Goal: Use online tool/utility: Utilize a website feature to perform a specific function

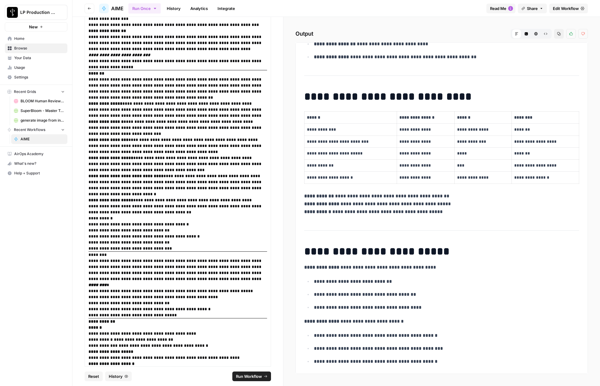
scroll to position [327, 0]
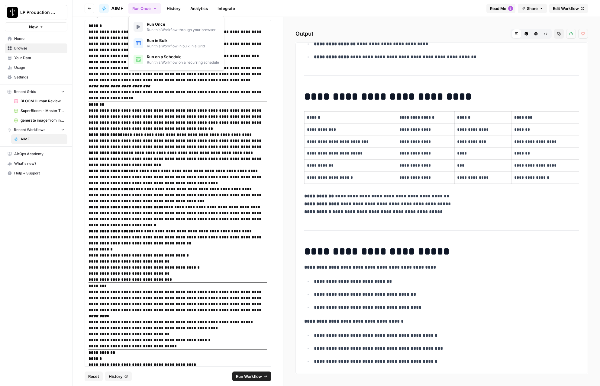
click at [146, 7] on button "Run Once" at bounding box center [144, 8] width 32 height 10
click at [278, 8] on div "Run Once History Analytics Integrate" at bounding box center [304, 8] width 353 height 12
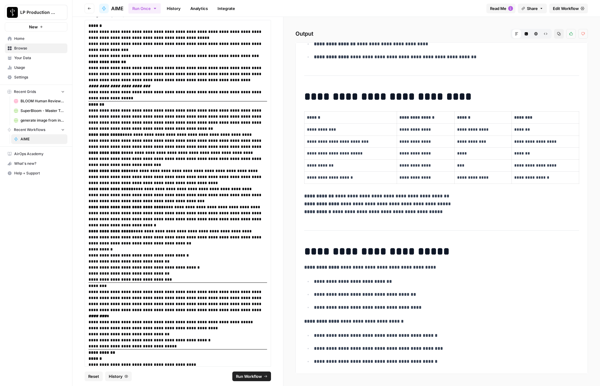
click at [96, 377] on span "Reset" at bounding box center [93, 376] width 11 height 6
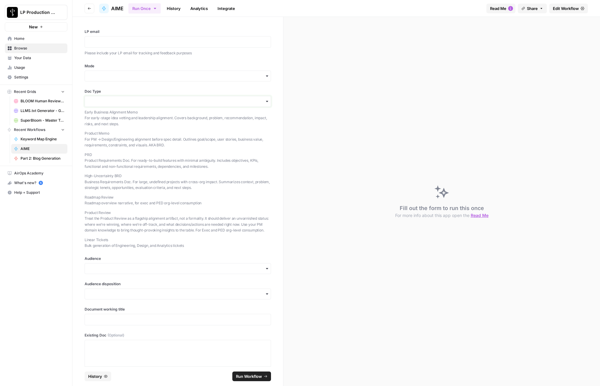
click at [117, 98] on input "Doc Type" at bounding box center [177, 101] width 178 height 6
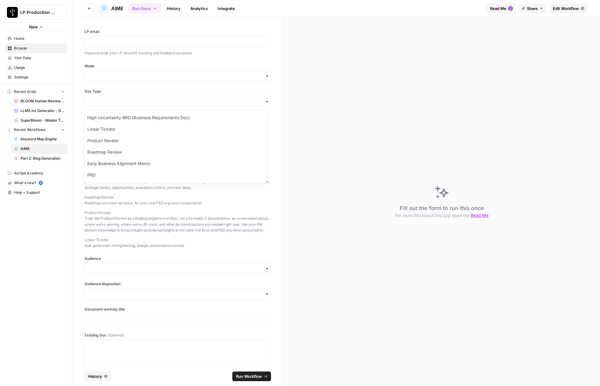
click at [76, 172] on div "LP email Please include your LP email for tracking and feedback purposes Mode D…" at bounding box center [177, 192] width 210 height 350
